Goal: Obtain resource: Obtain resource

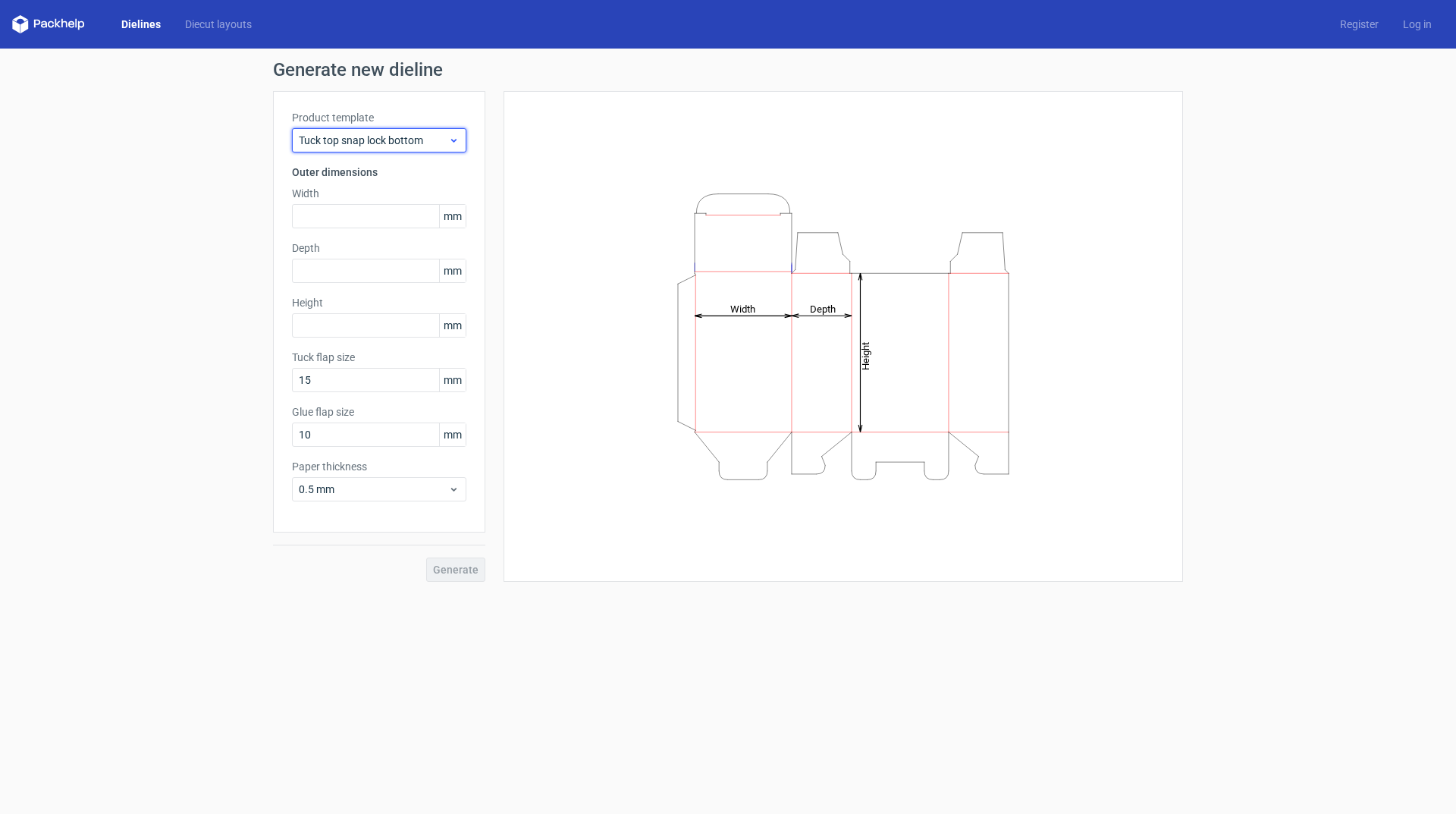
click at [452, 140] on icon at bounding box center [453, 140] width 11 height 12
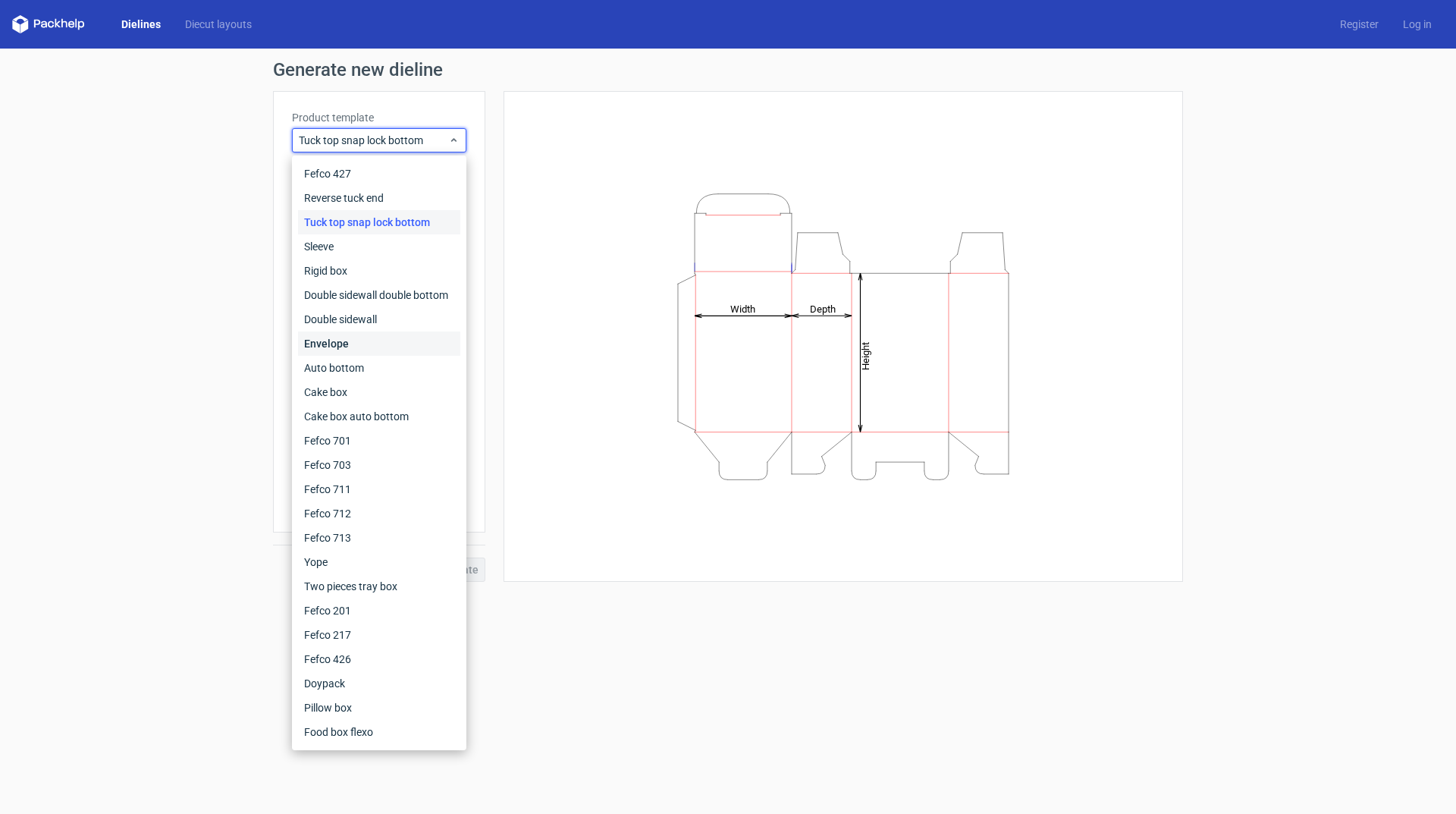
click at [330, 349] on div "Envelope" at bounding box center [379, 344] width 162 height 24
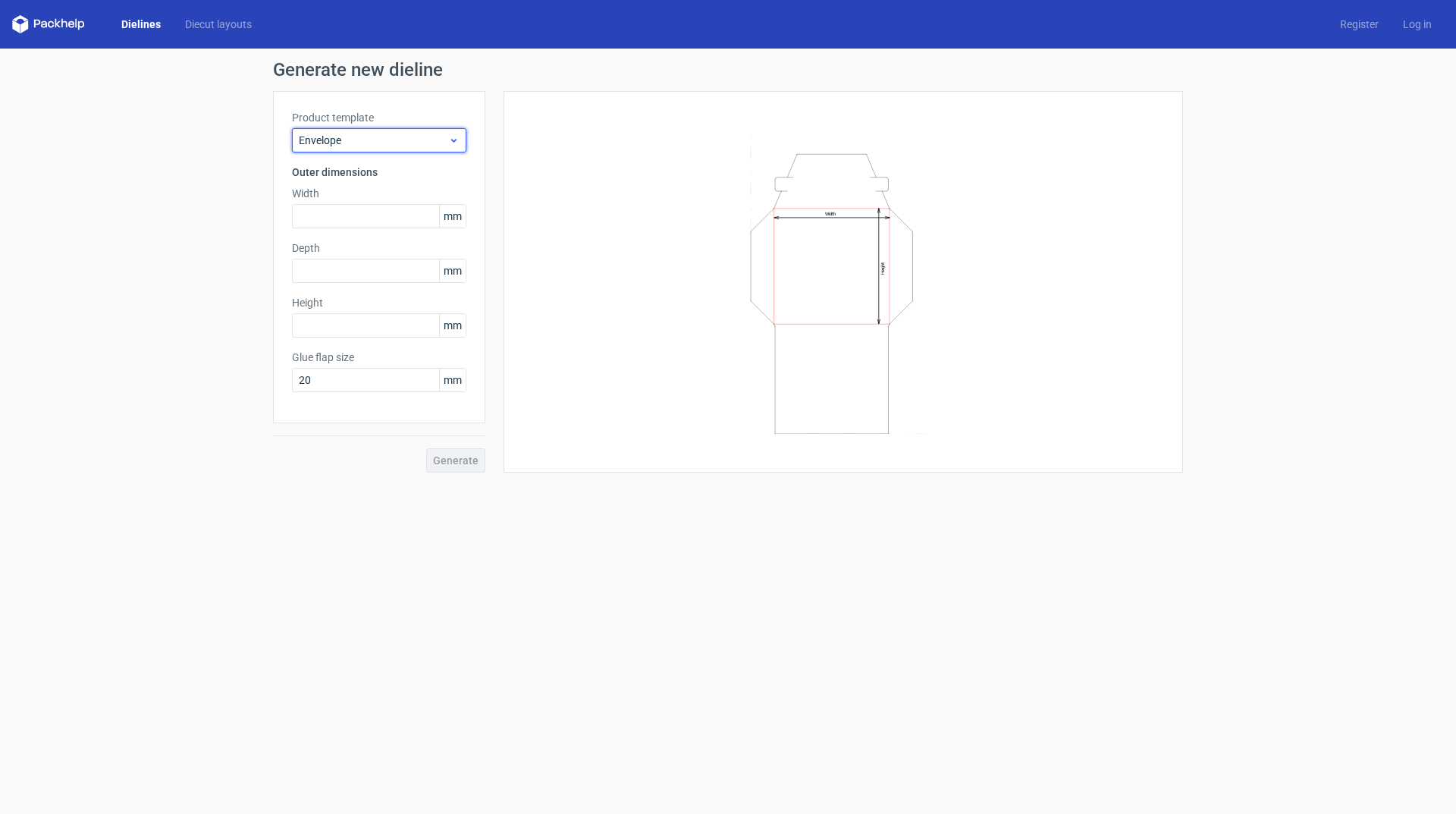
click at [355, 134] on span "Envelope" at bounding box center [373, 140] width 149 height 15
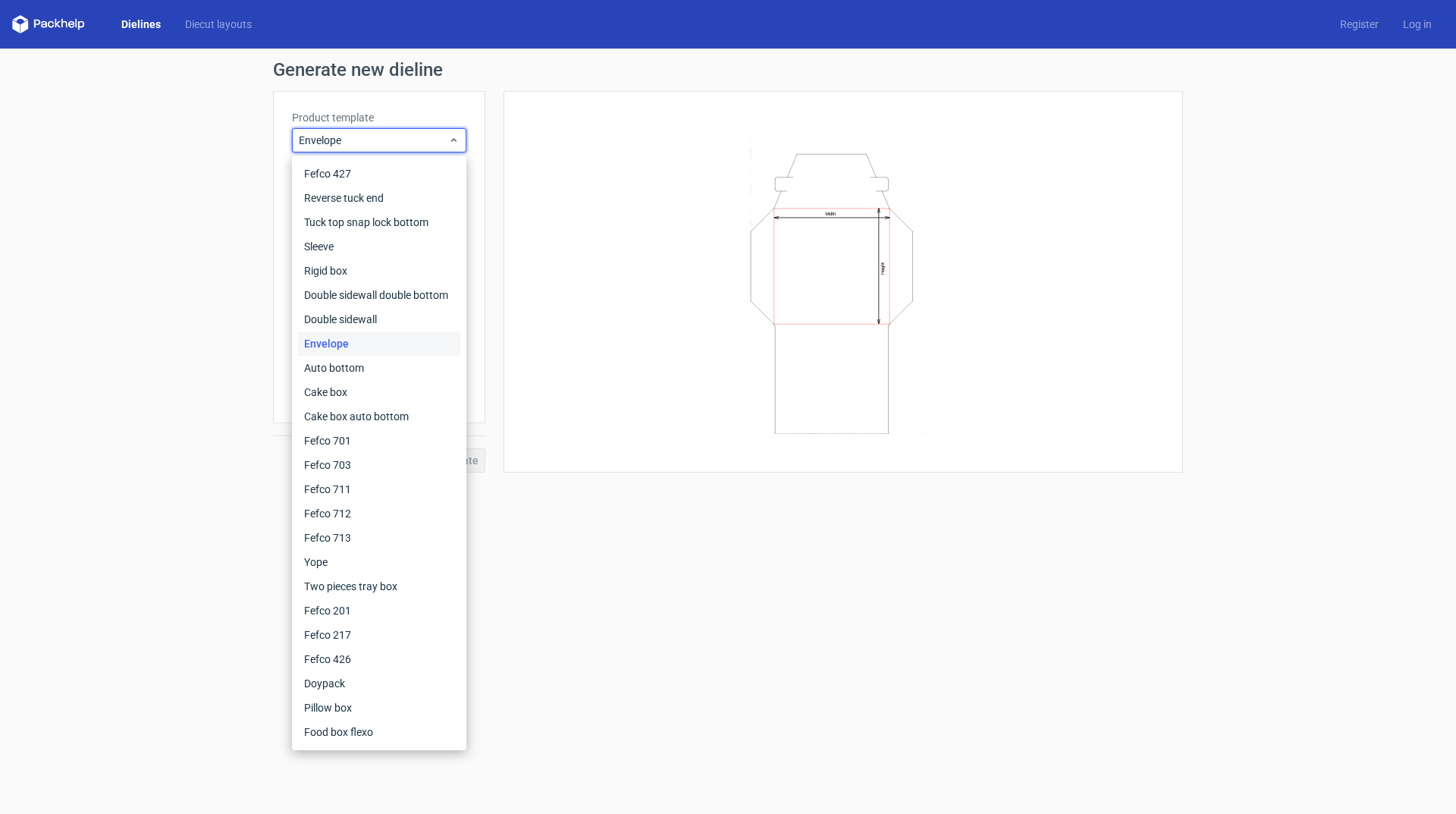
click at [705, 254] on icon "Width Height" at bounding box center [843, 282] width 455 height 303
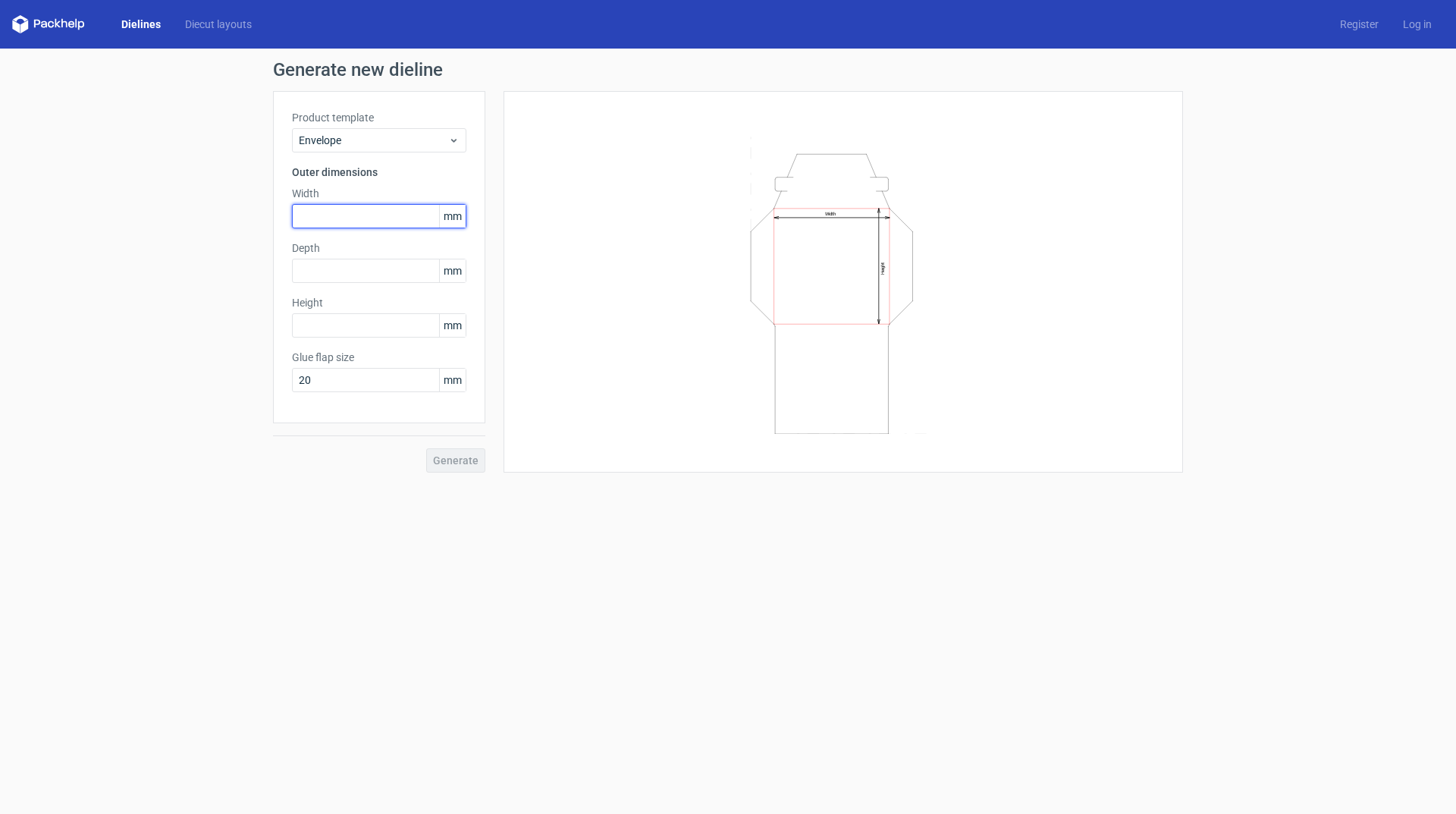
click at [382, 204] on input "text" at bounding box center [379, 216] width 175 height 24
click at [354, 270] on input "text" at bounding box center [379, 270] width 175 height 24
click at [359, 310] on label "Height" at bounding box center [379, 303] width 175 height 15
click at [359, 328] on input "text" at bounding box center [379, 325] width 175 height 24
click at [348, 376] on input "20" at bounding box center [379, 380] width 175 height 24
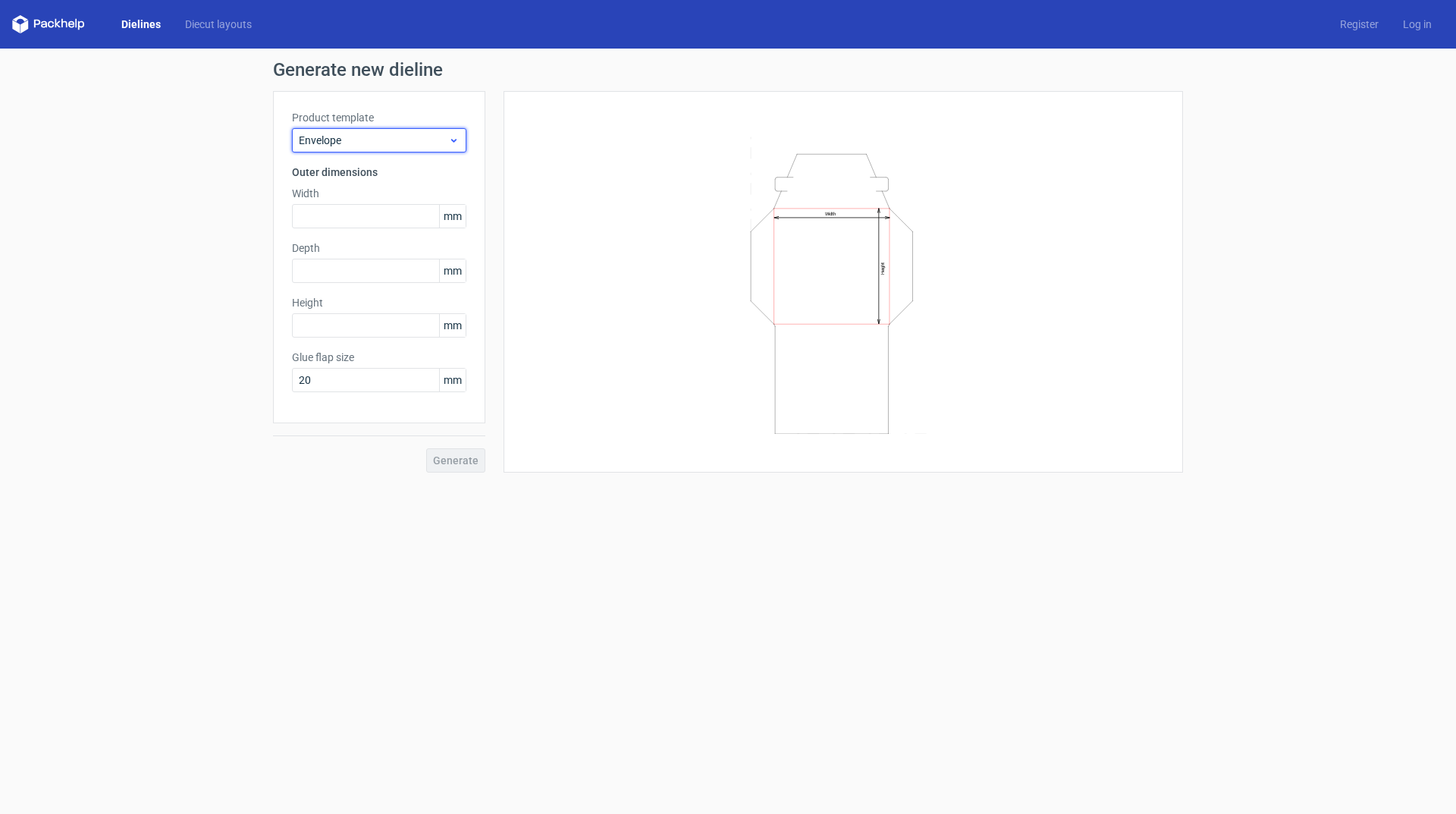
click at [365, 135] on span "Envelope" at bounding box center [373, 140] width 149 height 15
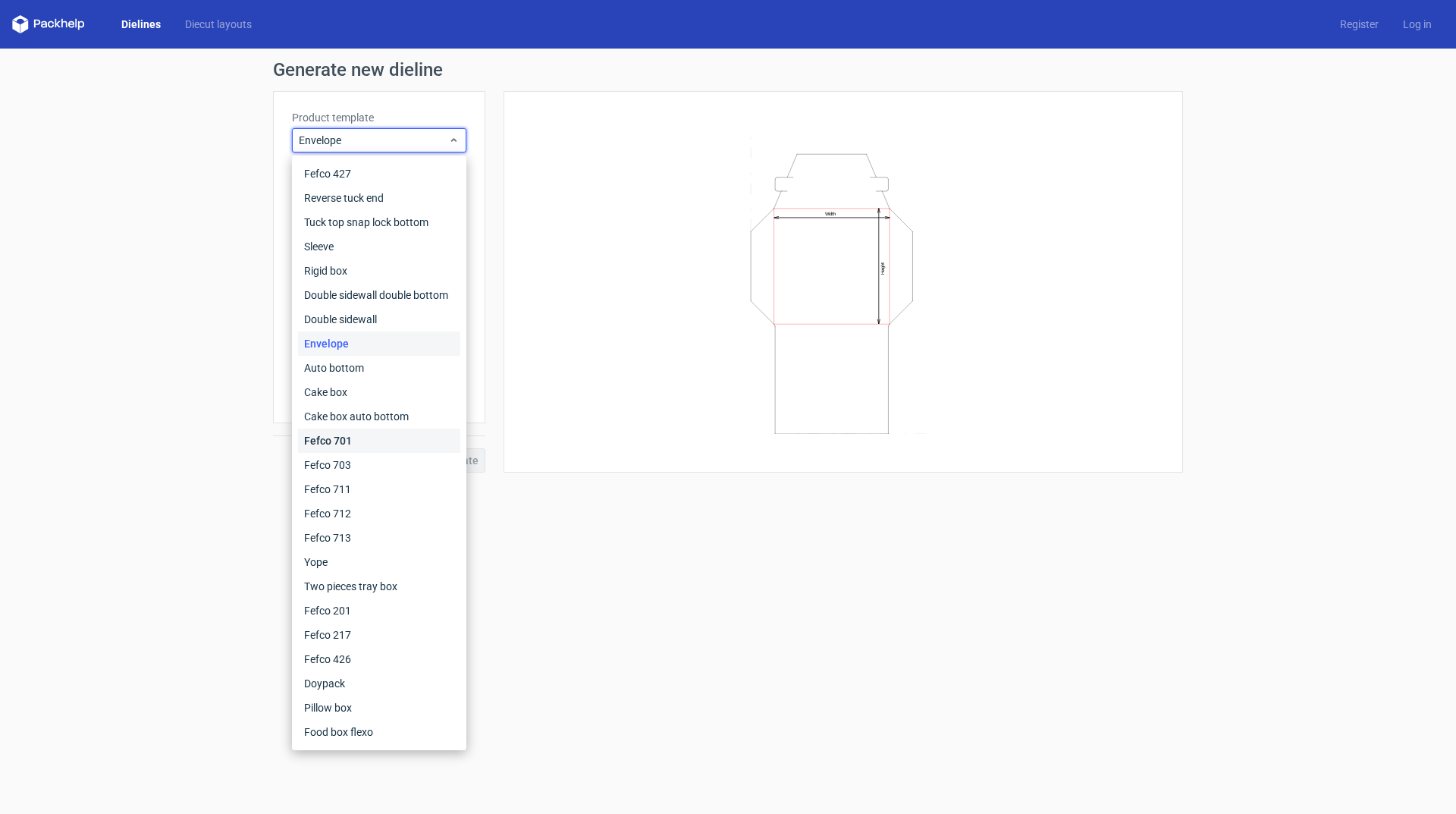
click at [337, 440] on div "Fefco 701" at bounding box center [379, 441] width 162 height 24
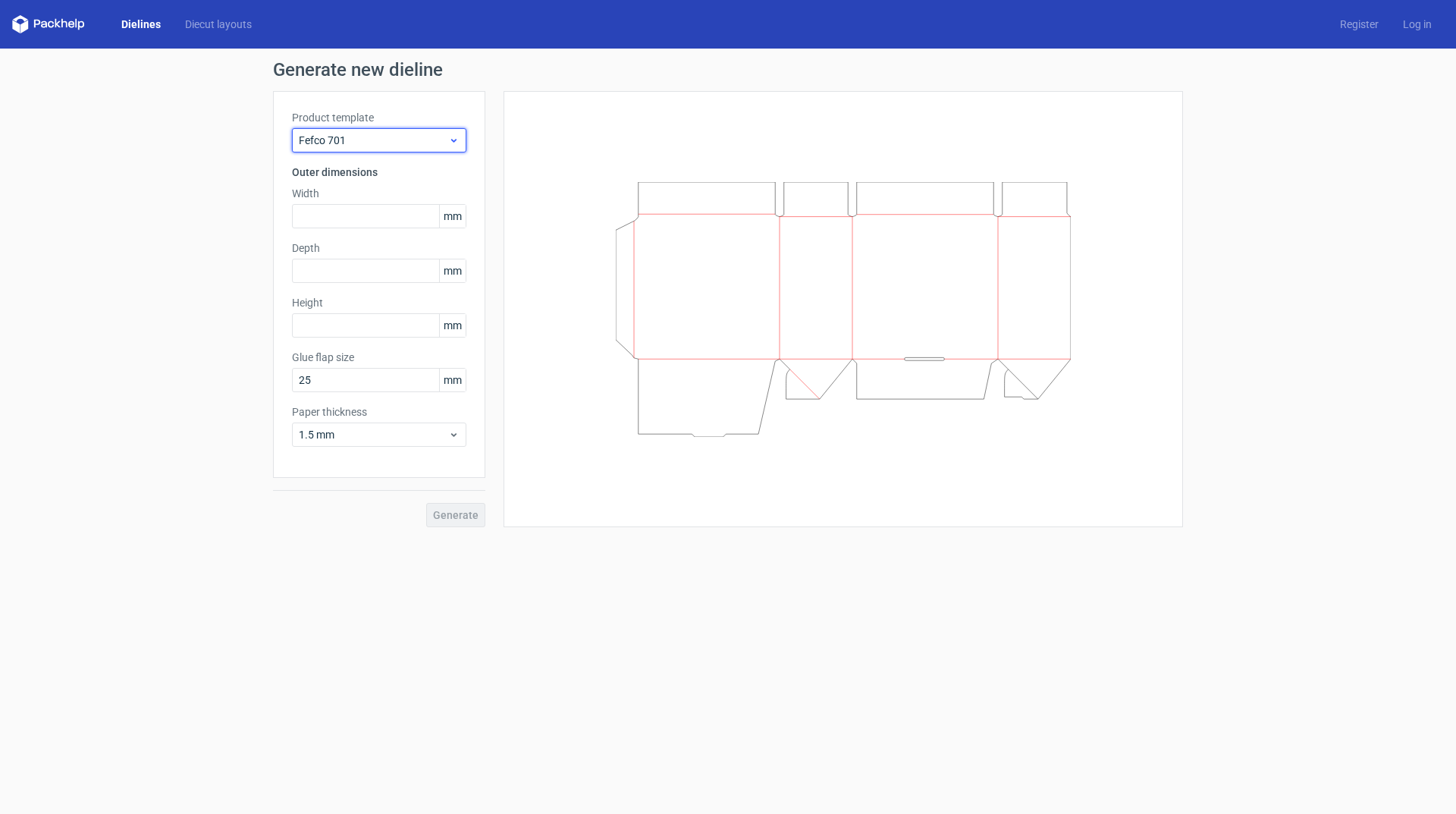
click at [385, 144] on span "Fefco 701" at bounding box center [373, 140] width 149 height 15
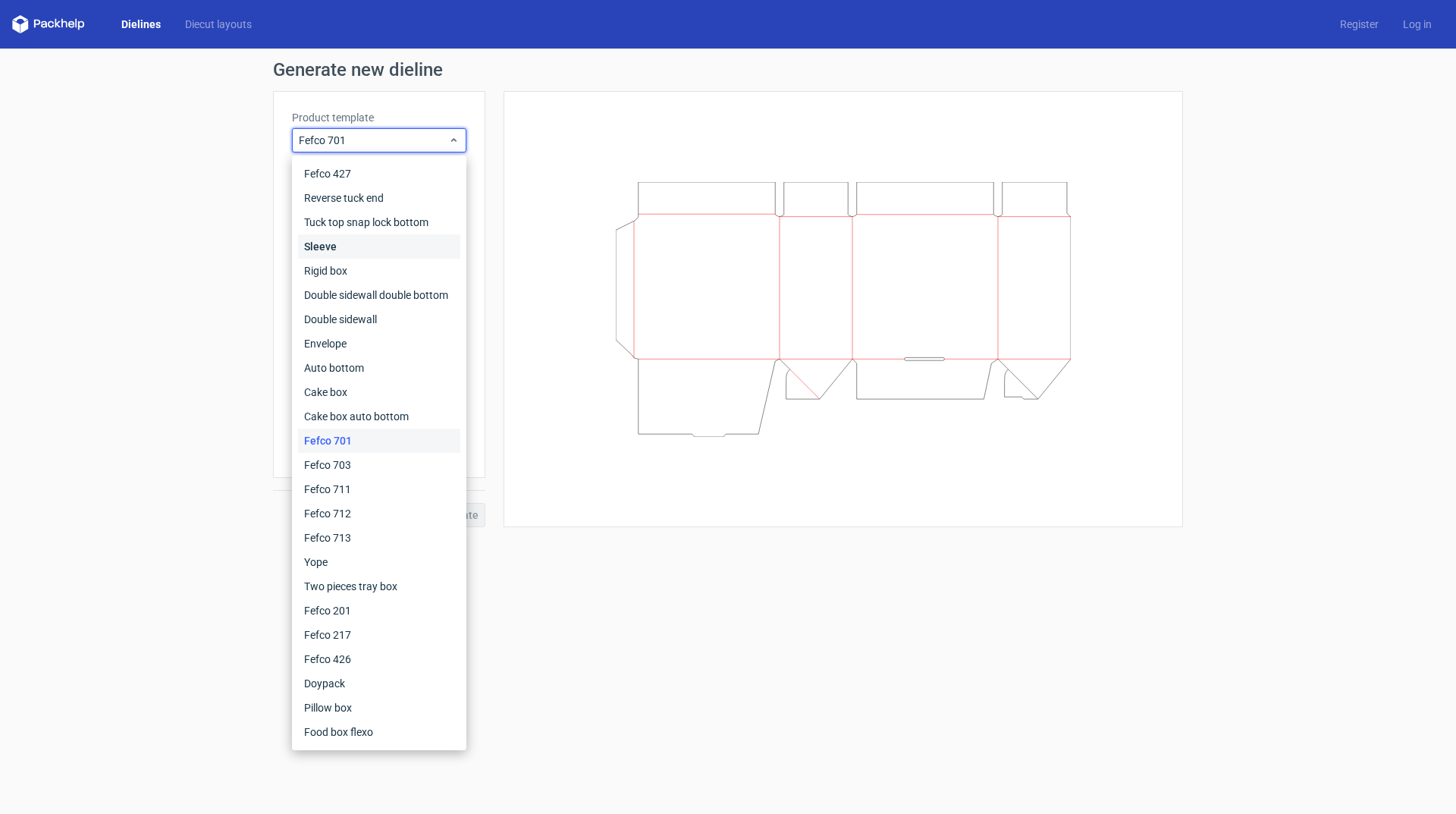
click at [327, 249] on div "Sleeve" at bounding box center [379, 247] width 162 height 24
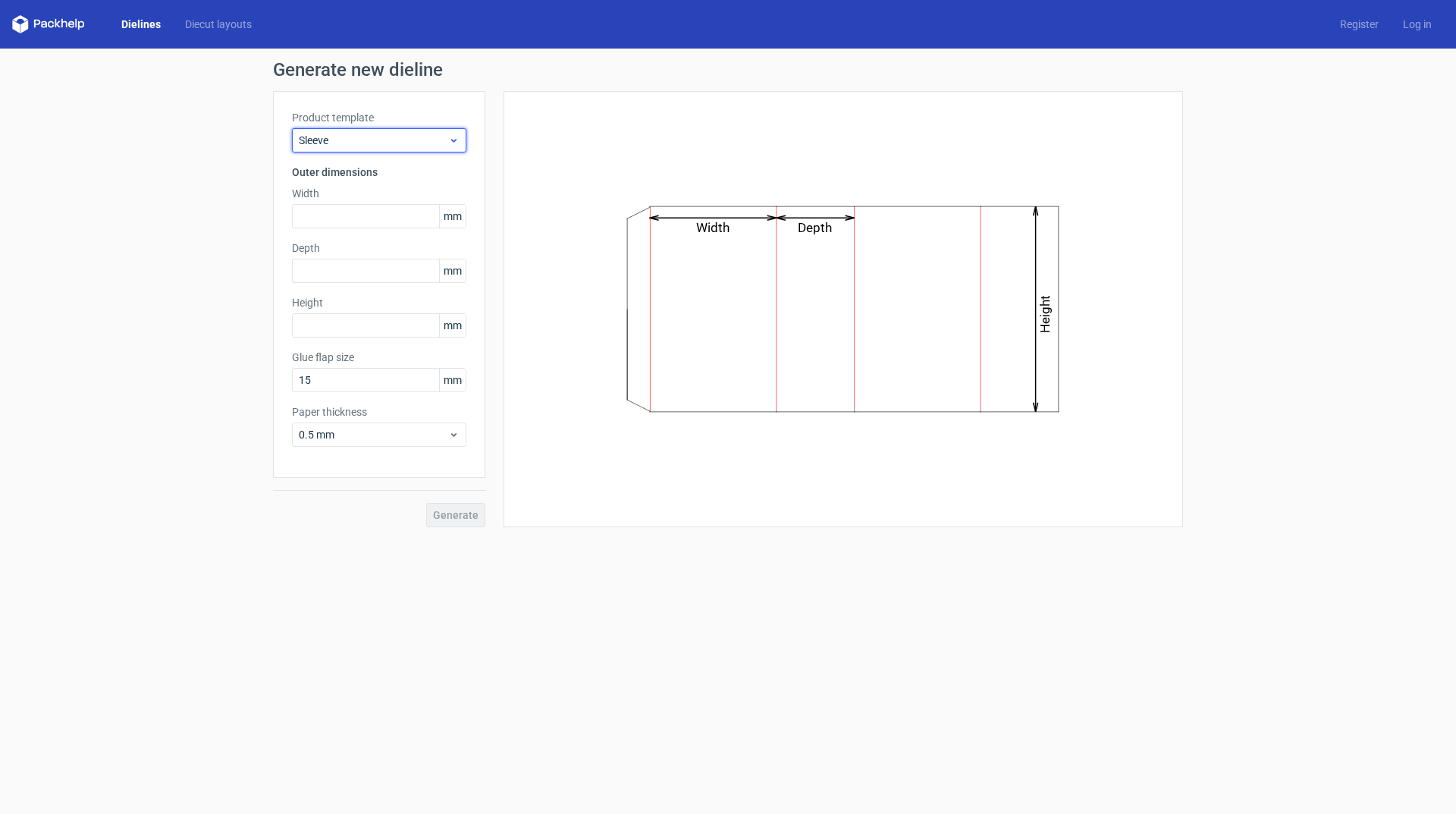
click at [413, 138] on span "Sleeve" at bounding box center [373, 140] width 149 height 15
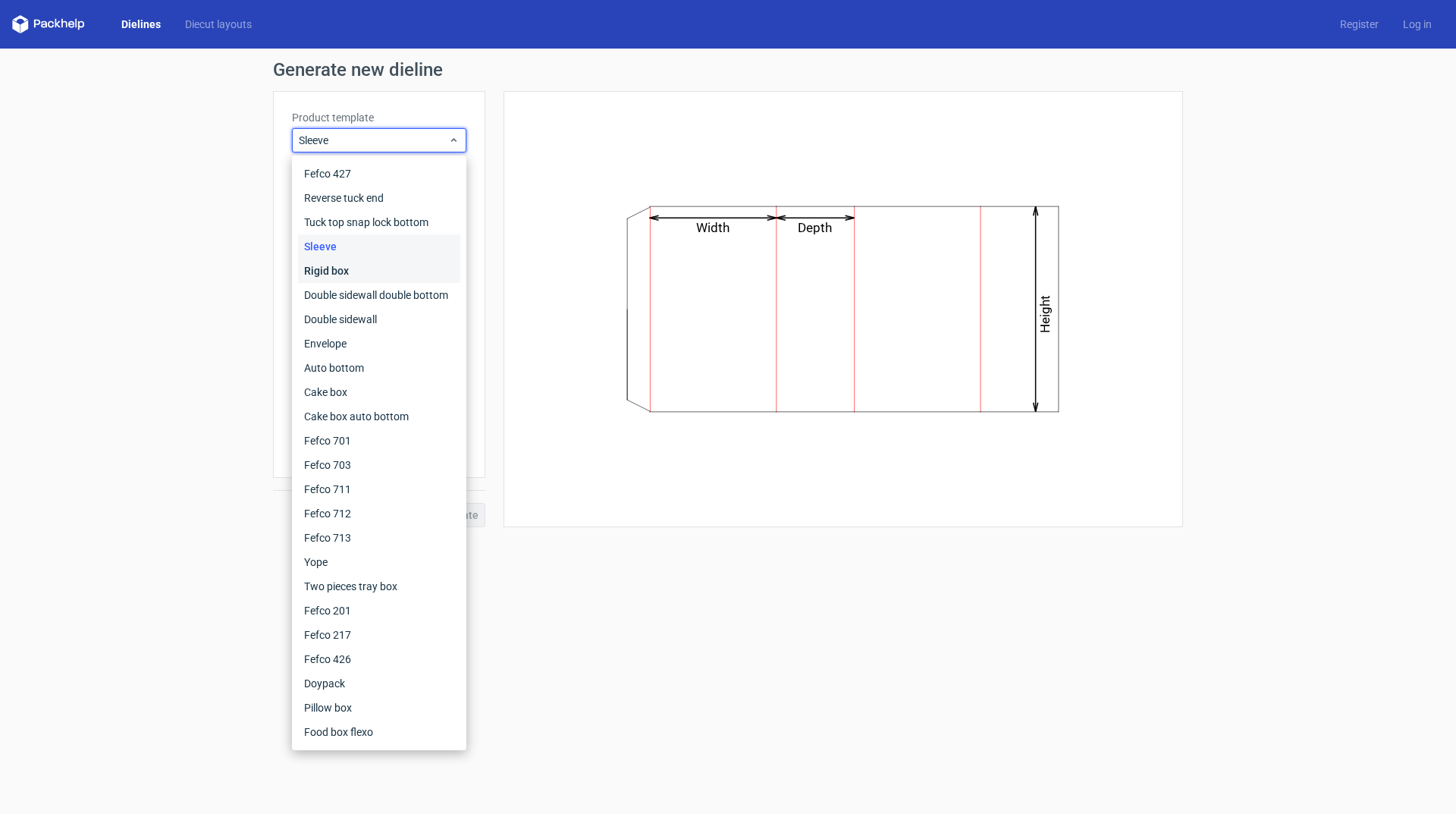
click at [348, 273] on div "Rigid box" at bounding box center [379, 270] width 162 height 24
